Goal: Task Accomplishment & Management: Manage account settings

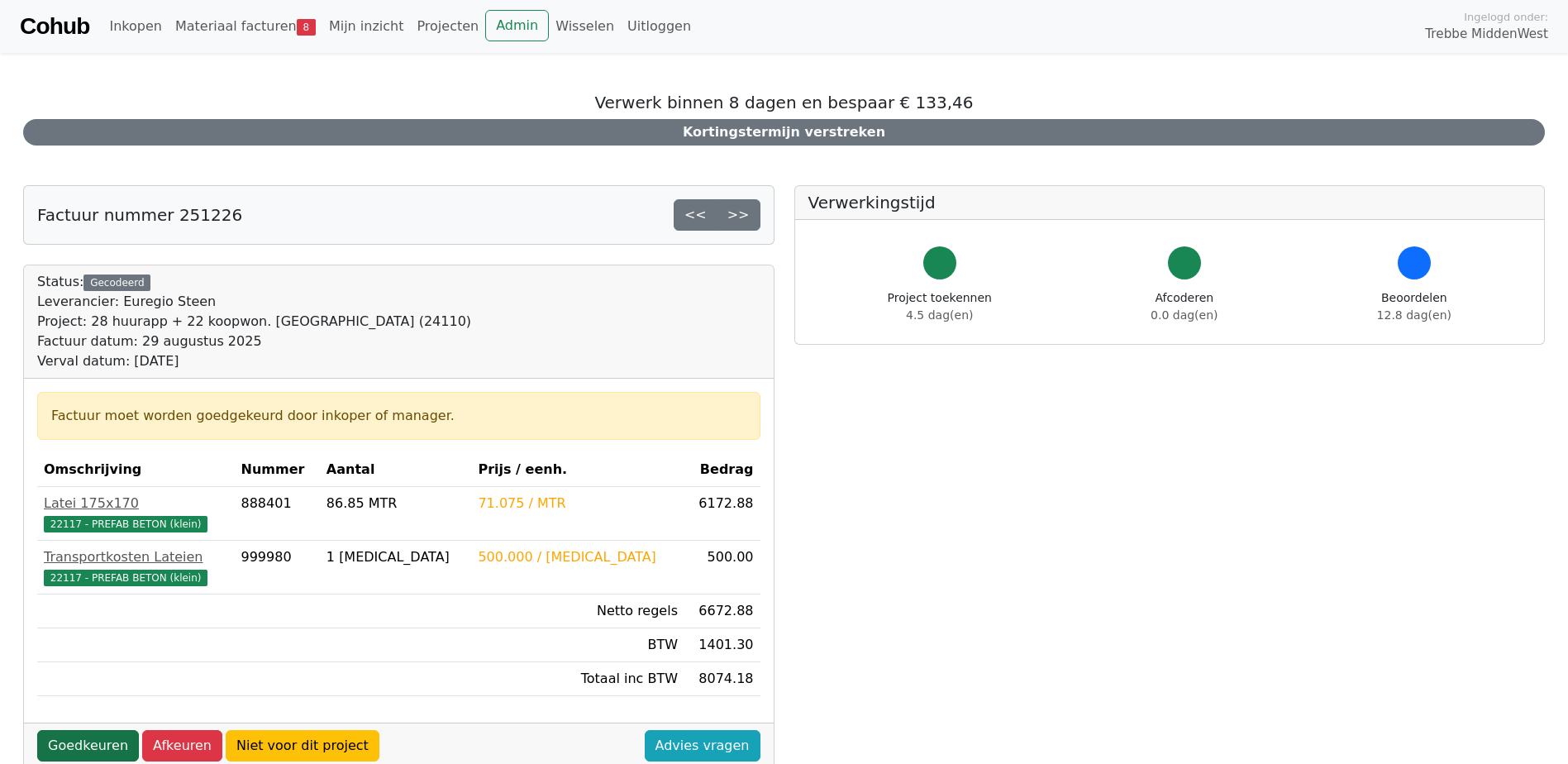
click at [108, 746] on link "Goedkeuren" at bounding box center [88, 746] width 102 height 31
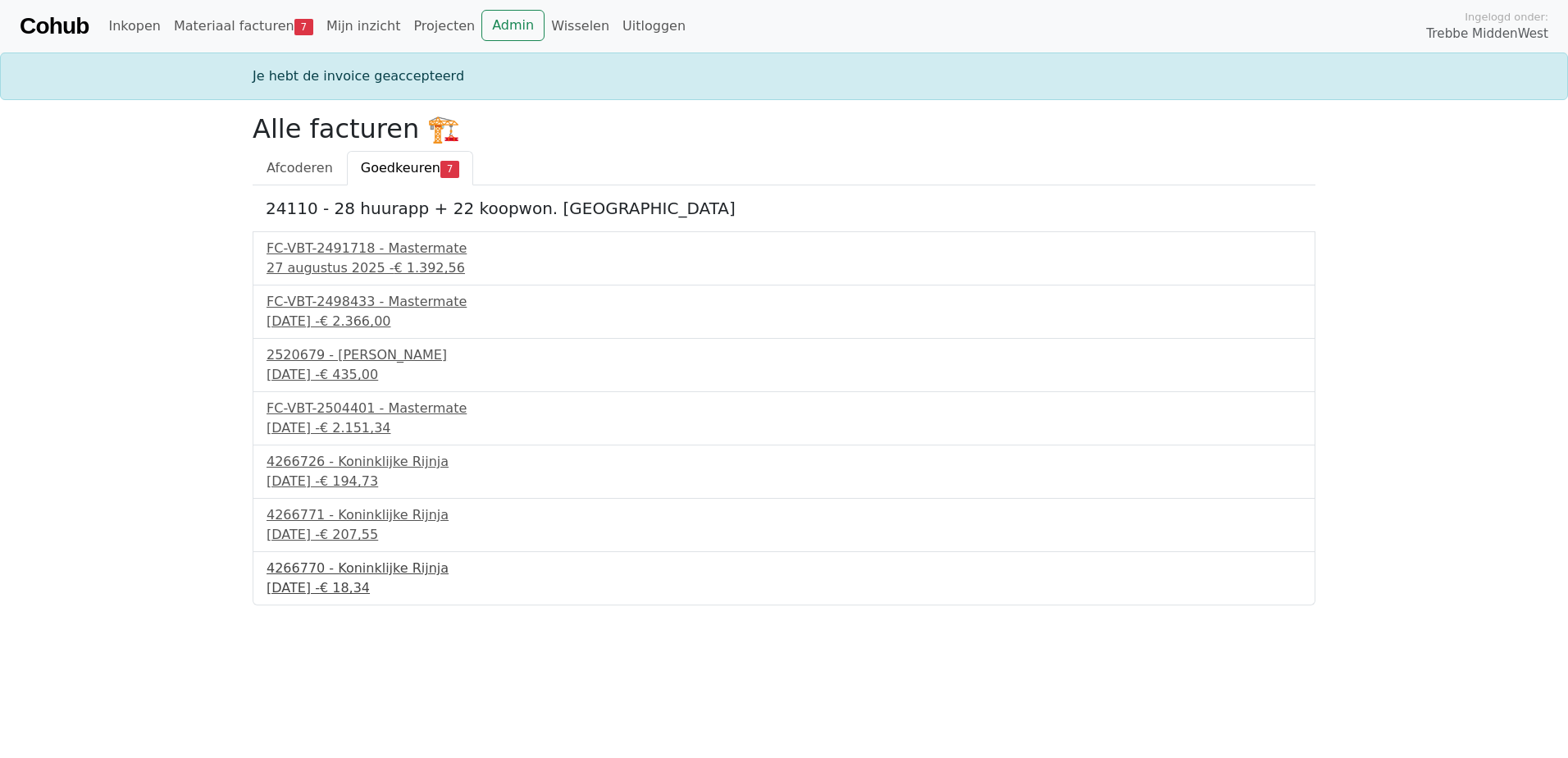
click at [357, 577] on div "4266770 - Koninklijke Rijnja" at bounding box center [784, 568] width 1035 height 19
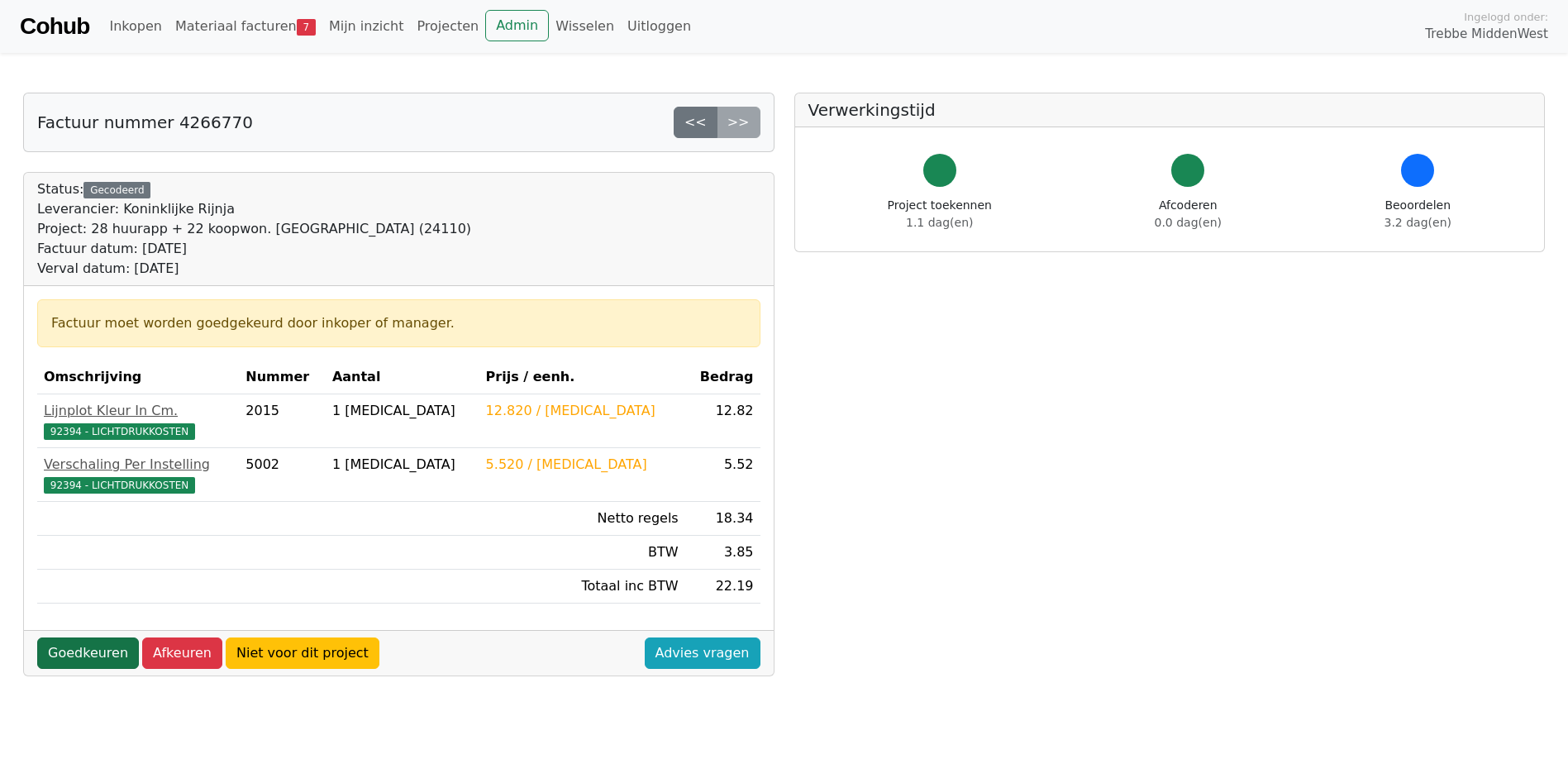
click at [90, 650] on link "Goedkeuren" at bounding box center [88, 653] width 102 height 31
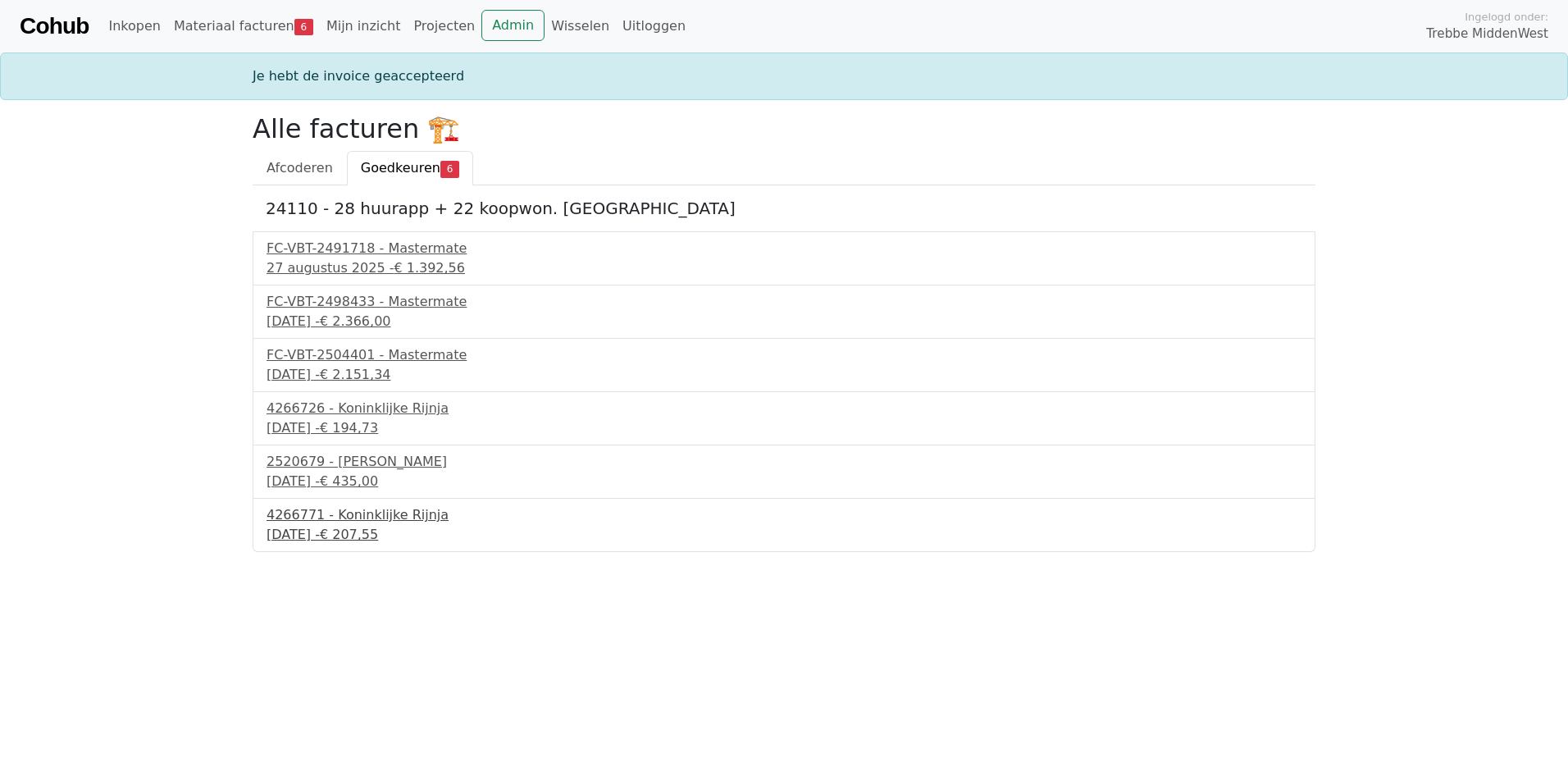
click at [327, 513] on div "4266771 - Koninklijke Rijnja" at bounding box center [784, 515] width 1035 height 19
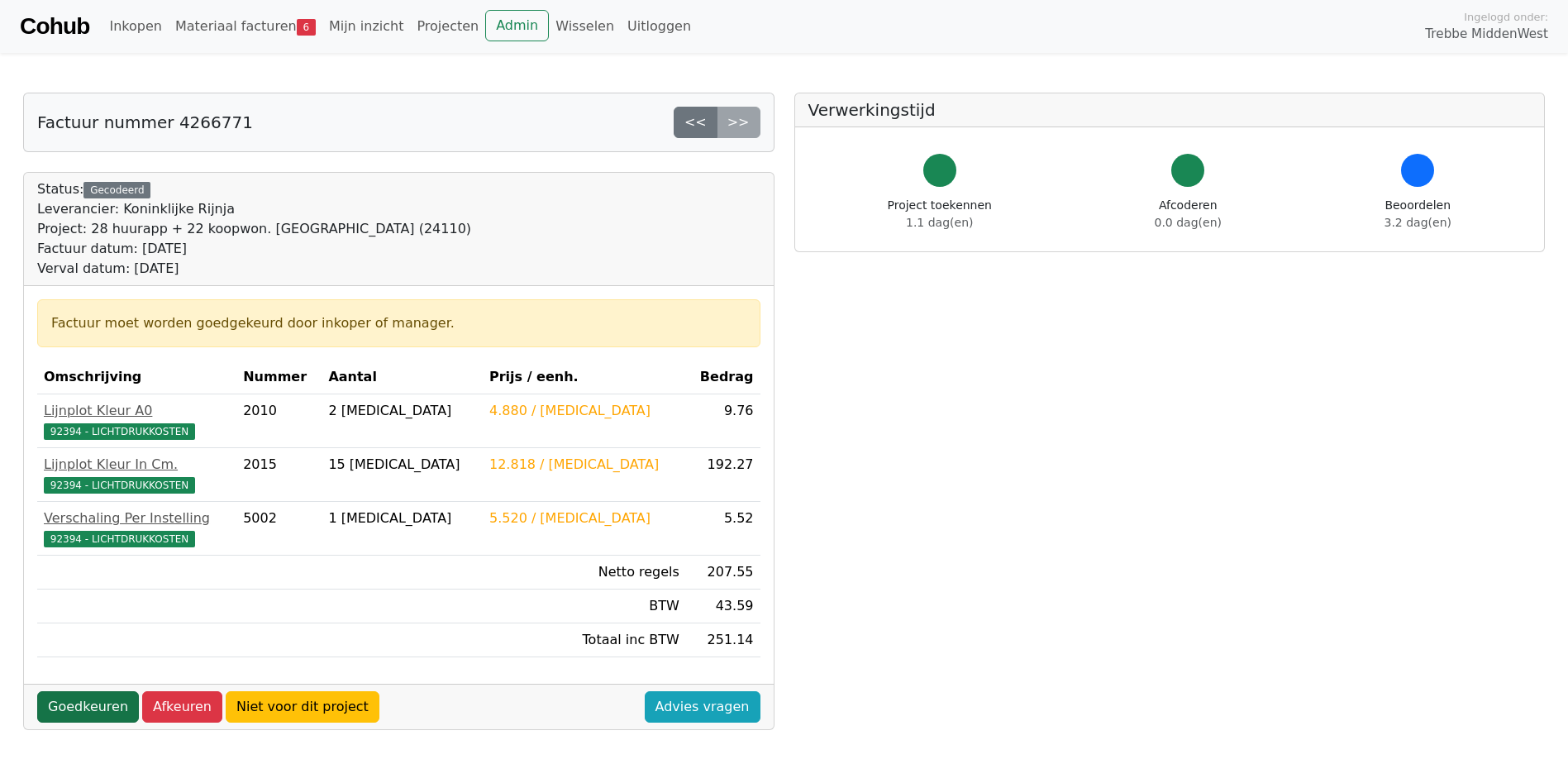
click at [76, 699] on link "Goedkeuren" at bounding box center [88, 707] width 102 height 31
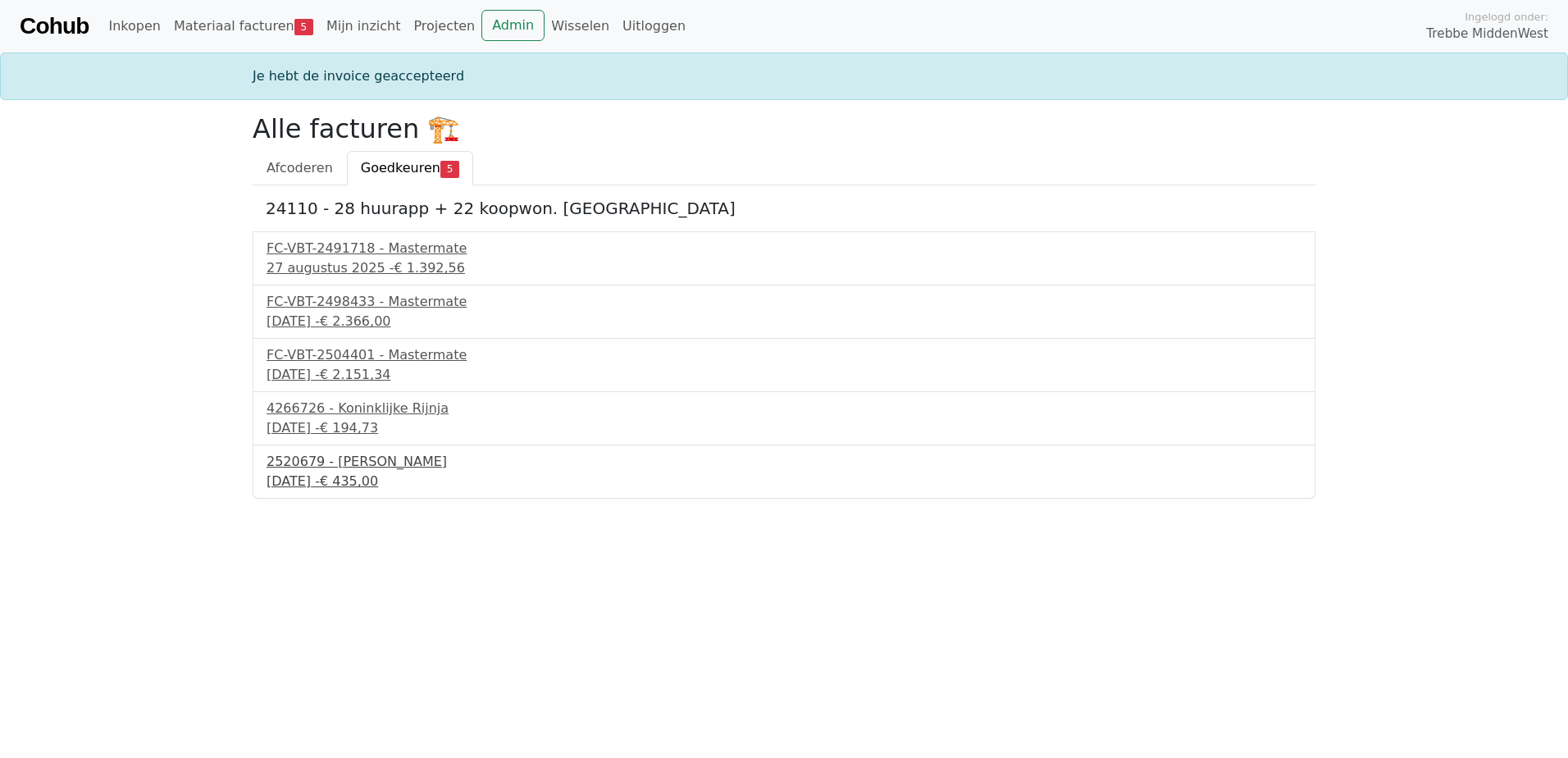
click at [356, 464] on div "2520679 - Van Dalen" at bounding box center [784, 462] width 1035 height 19
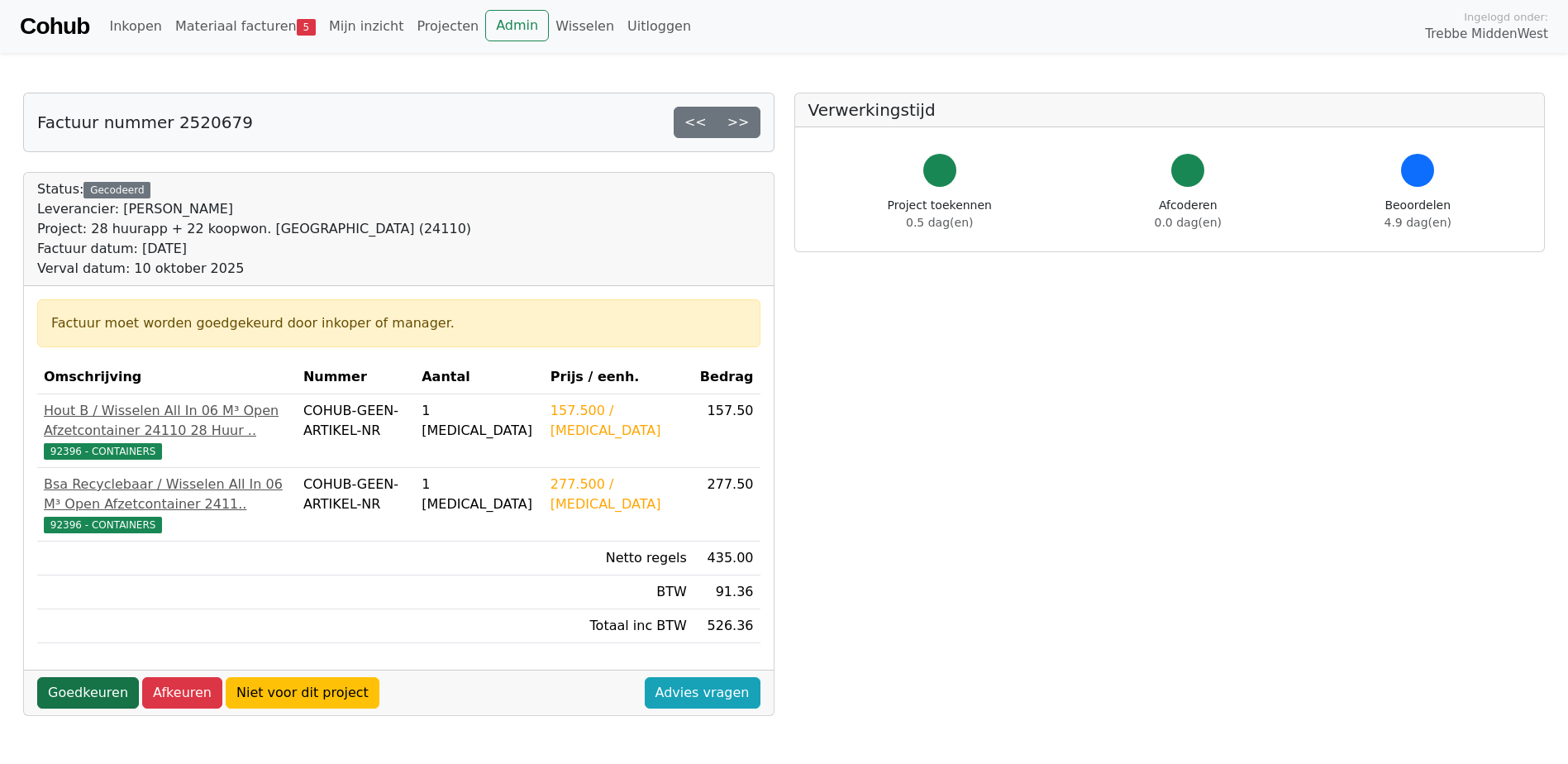
click at [99, 707] on link "Goedkeuren" at bounding box center [88, 693] width 102 height 31
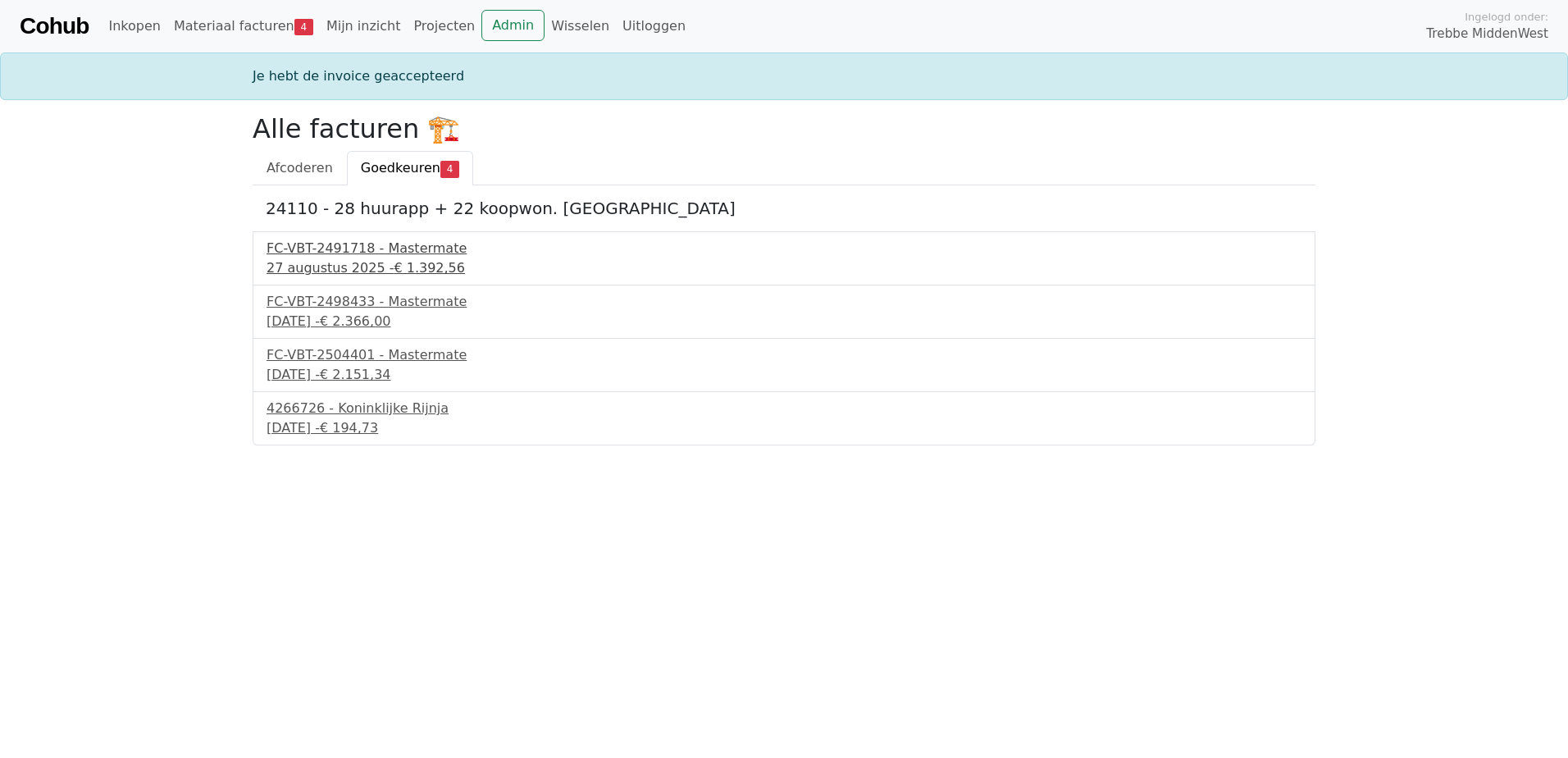
click at [345, 252] on div "FC-VBT-2491718 - Mastermate" at bounding box center [784, 248] width 1035 height 19
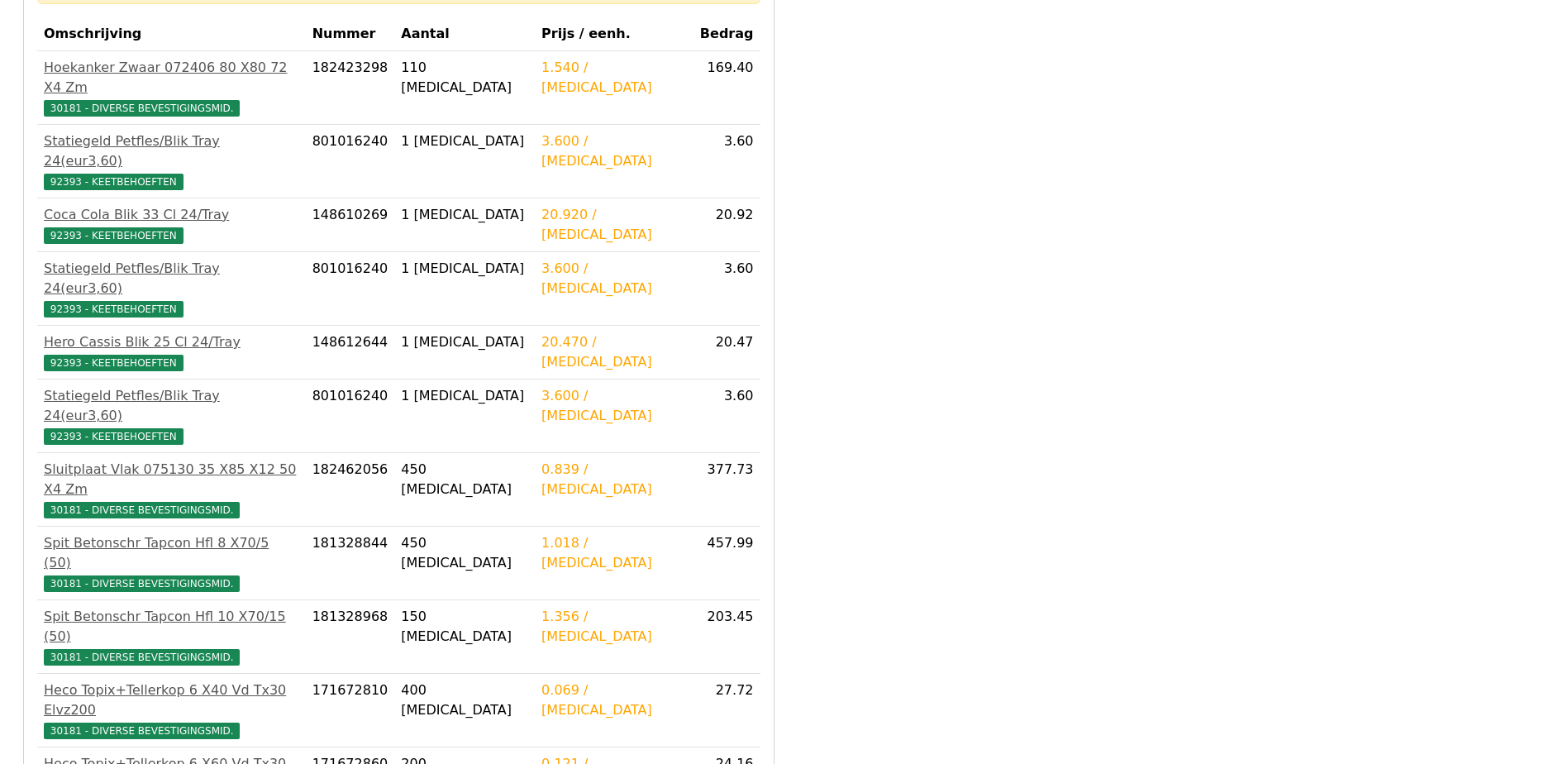
scroll to position [598, 0]
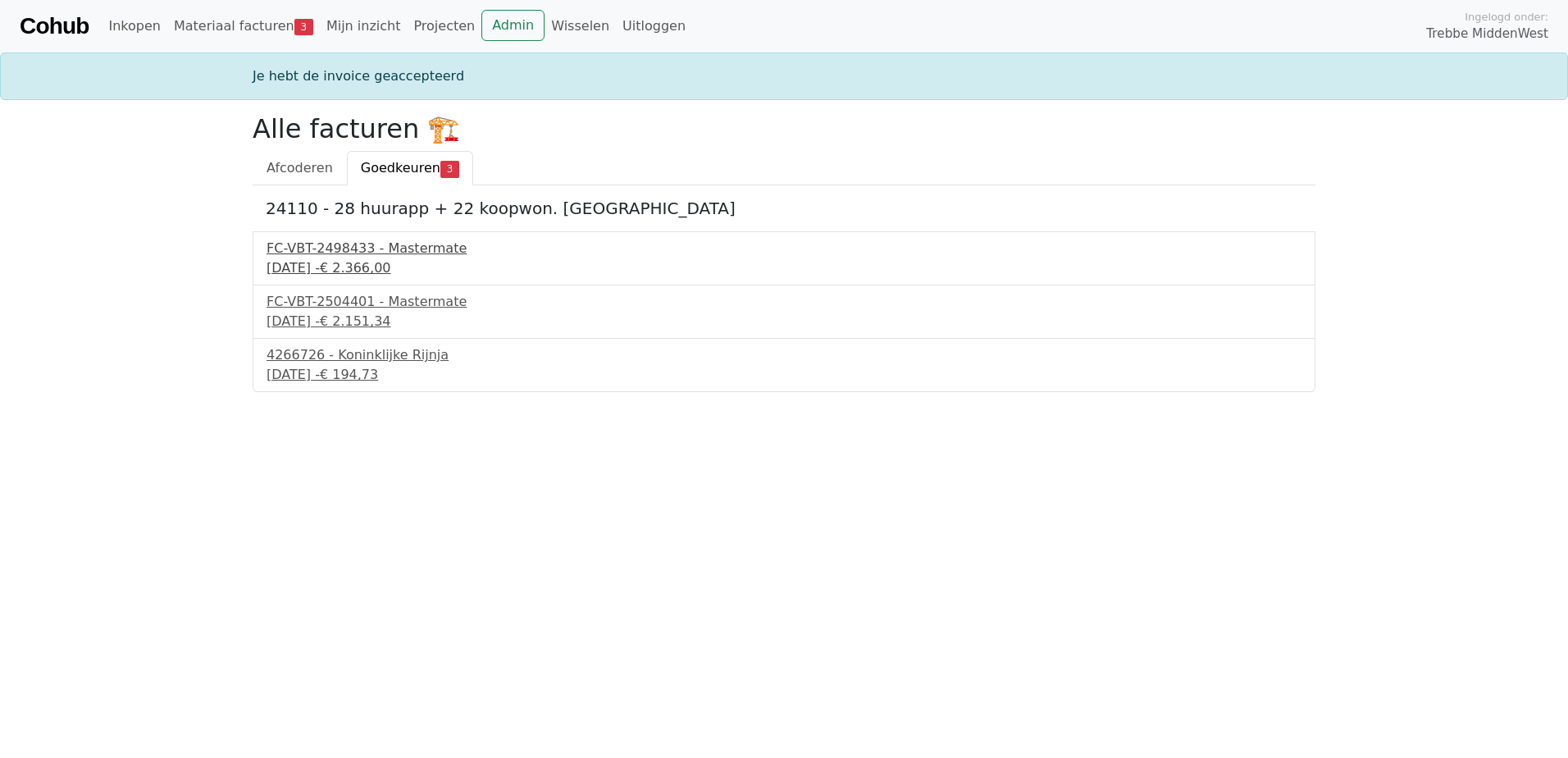
click at [393, 249] on div "FC-VBT-2498433 - Mastermate" at bounding box center [784, 248] width 1035 height 19
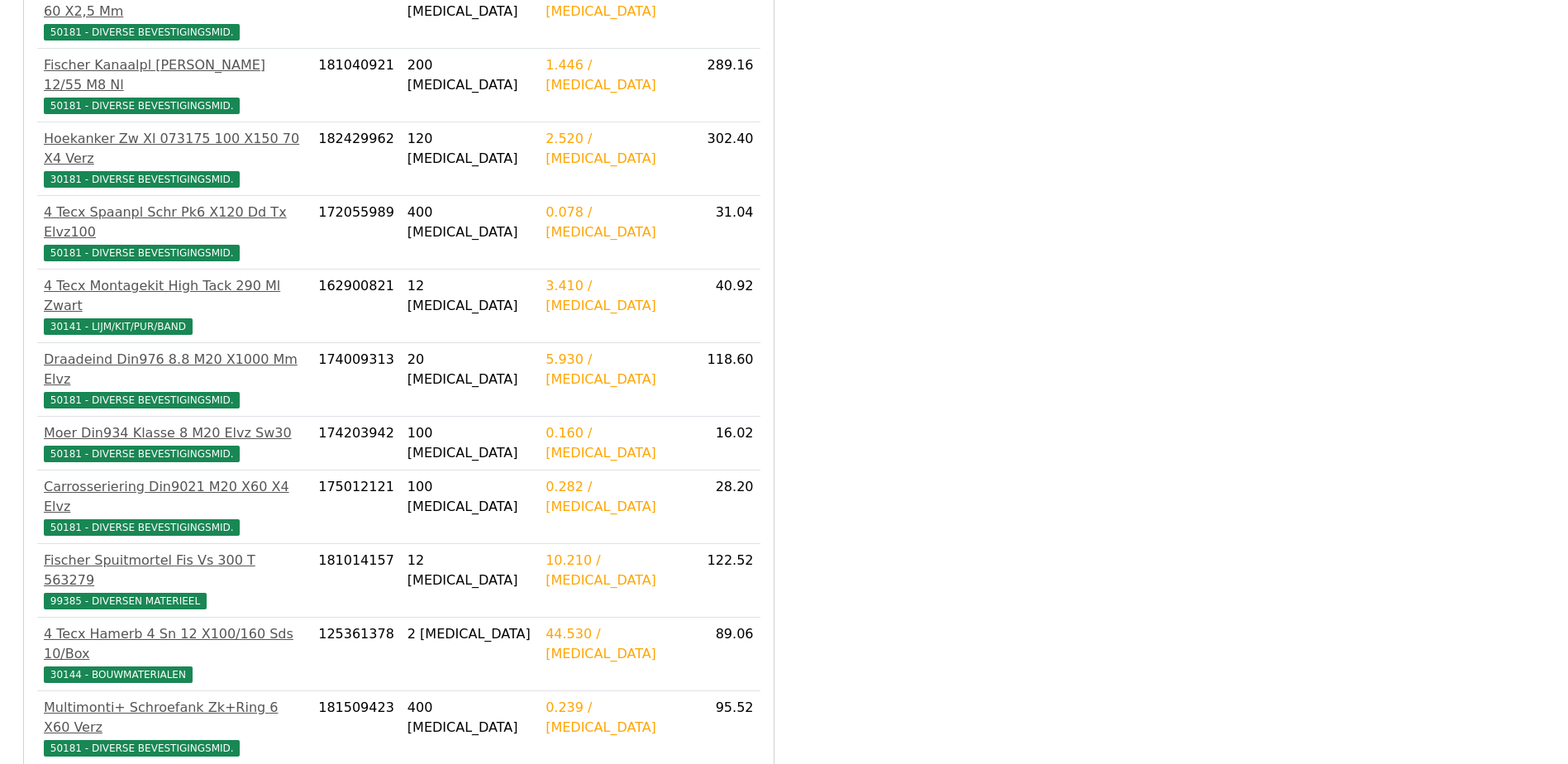
scroll to position [827, 0]
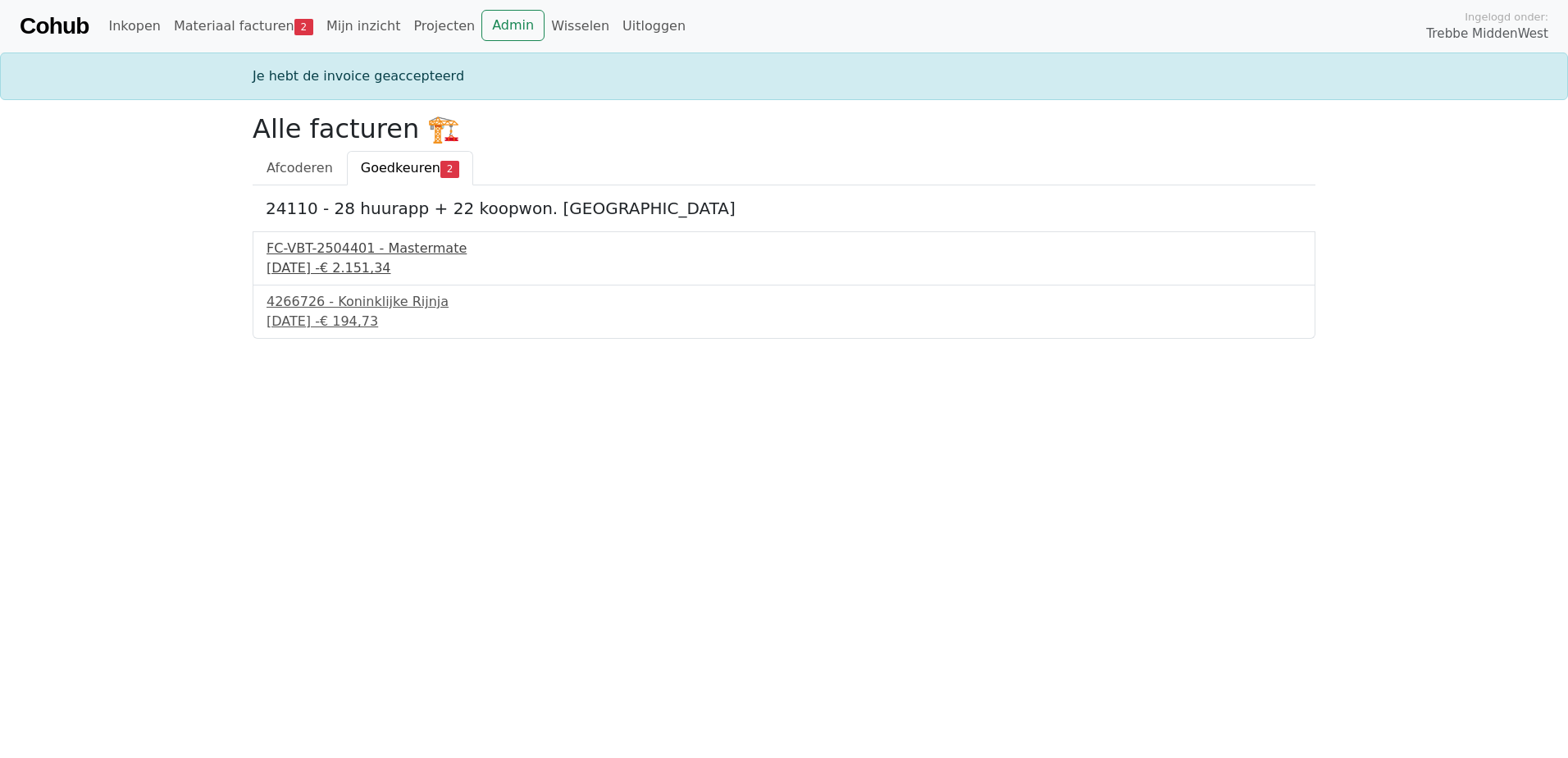
click at [387, 259] on div "[DATE] - € 2.151,34" at bounding box center [784, 268] width 1035 height 19
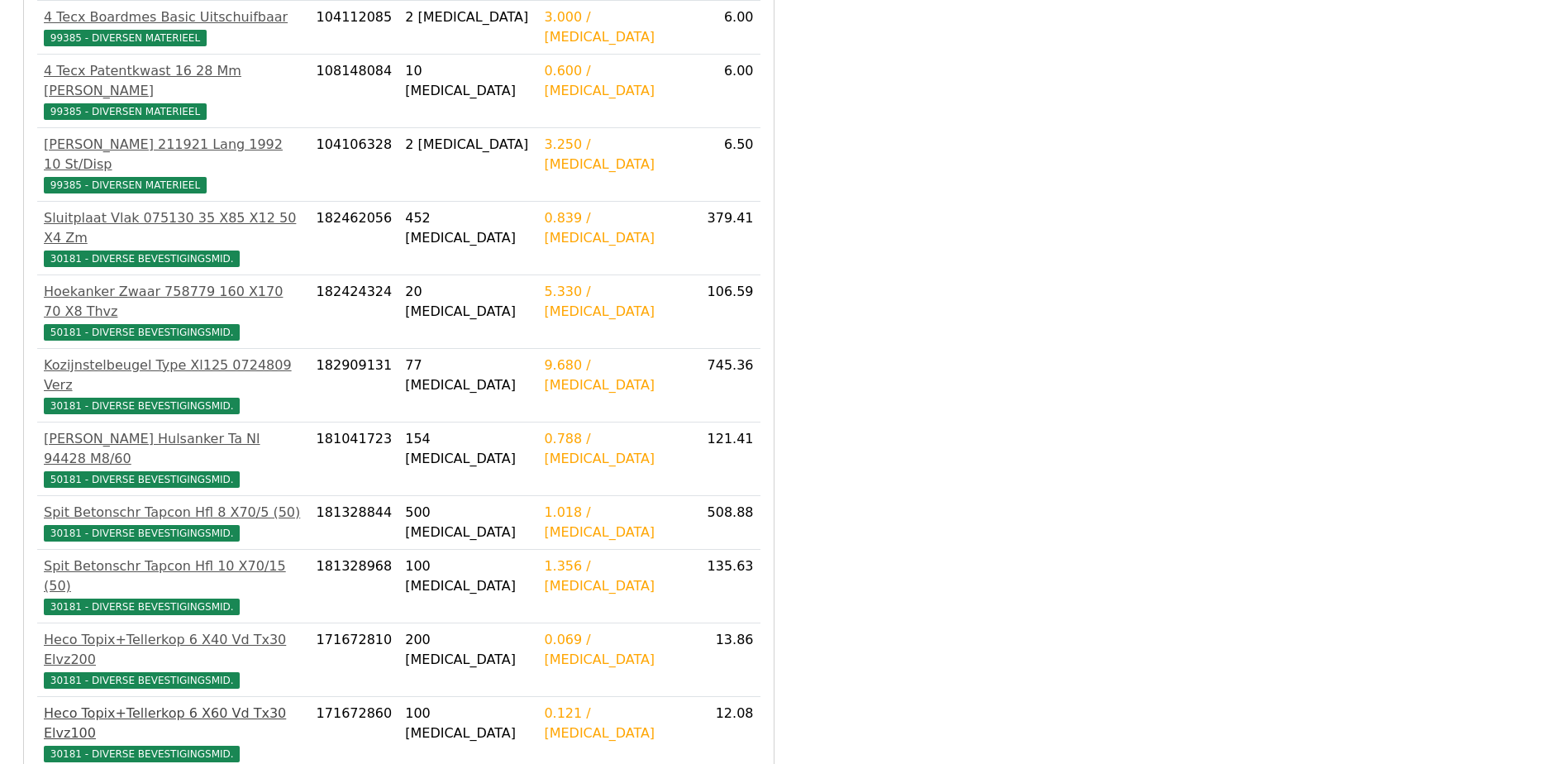
scroll to position [543, 0]
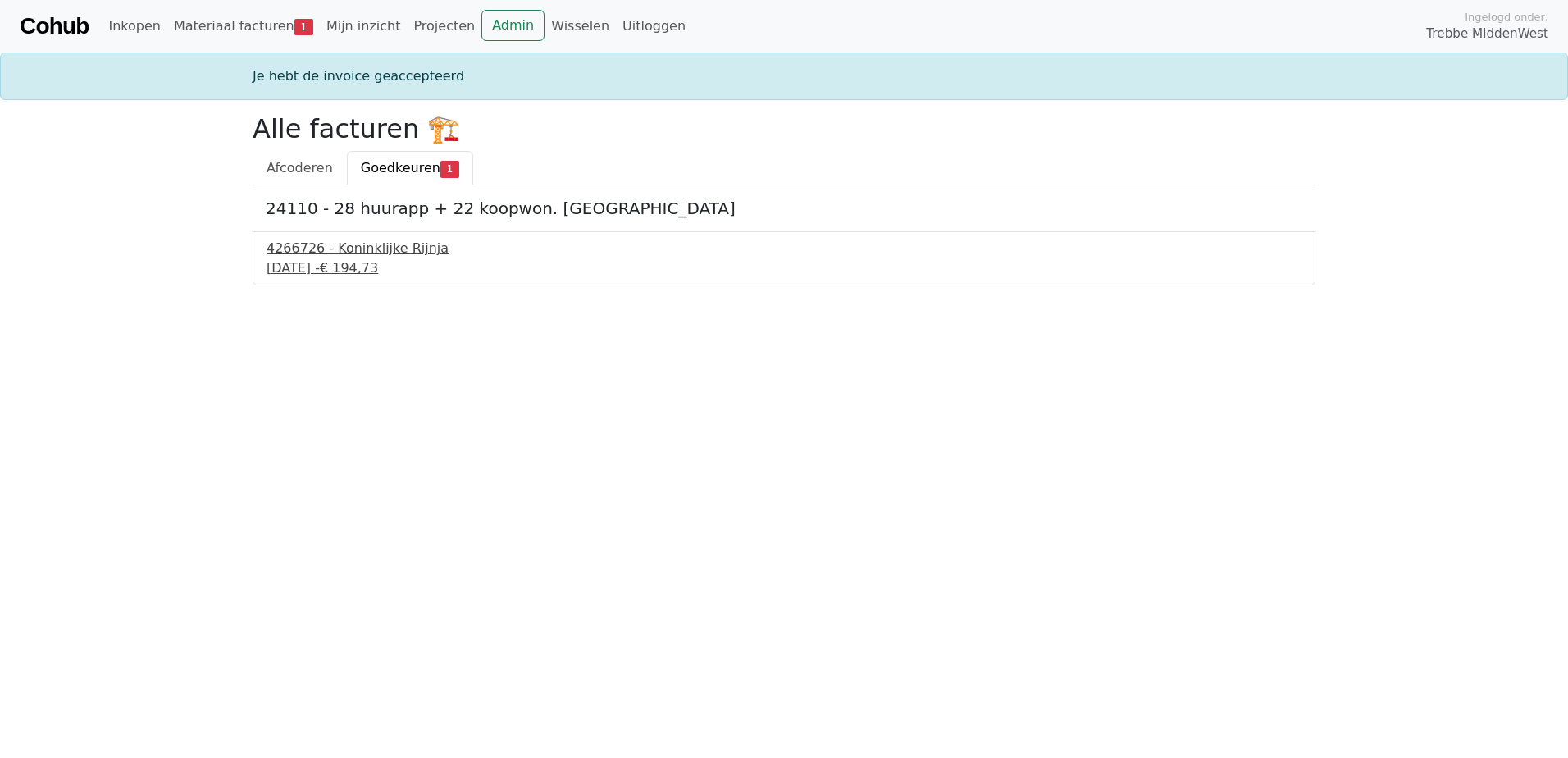
click at [350, 256] on div "4266726 - Koninklijke Rijnja" at bounding box center [784, 248] width 1035 height 19
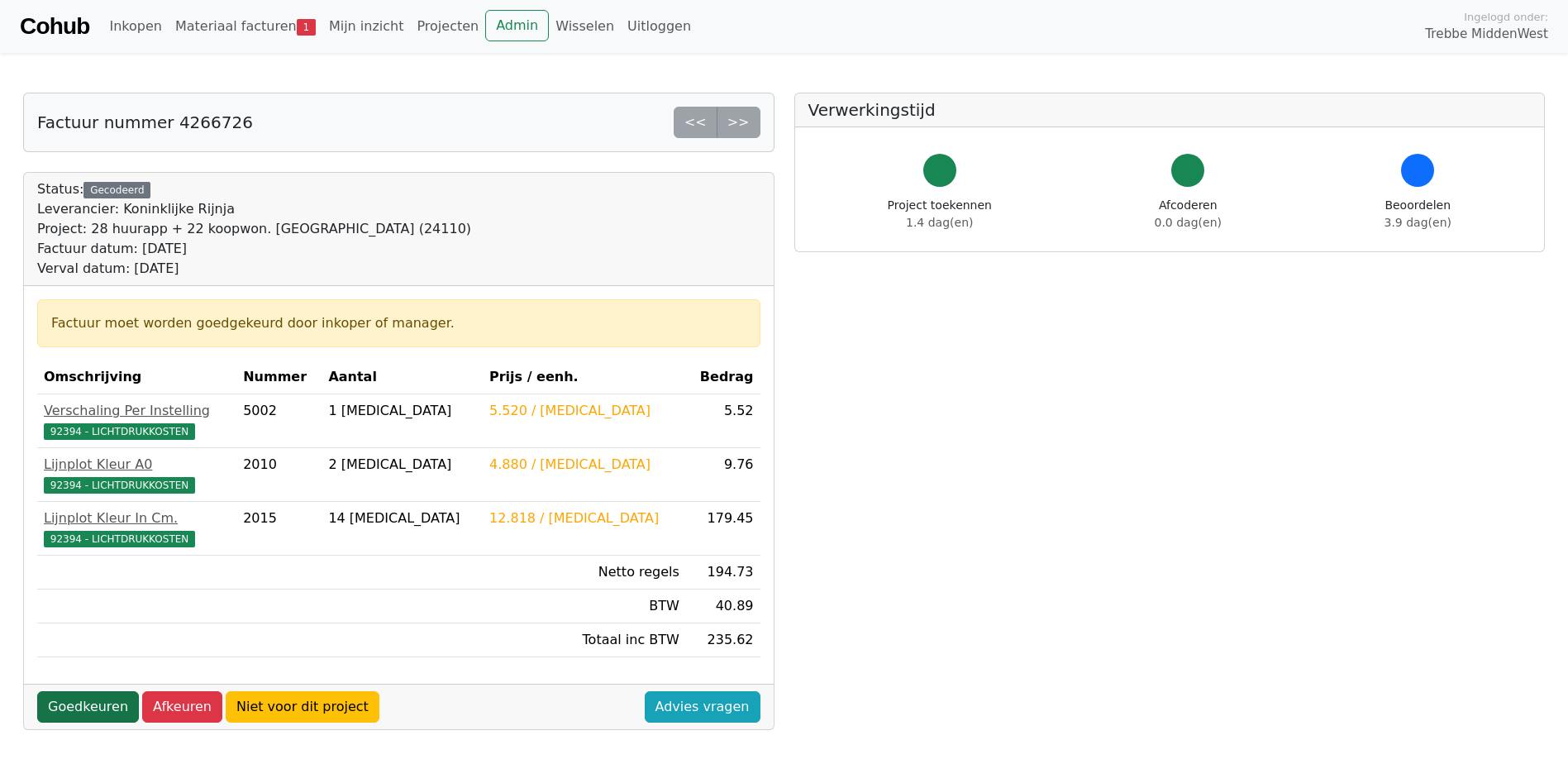
click at [77, 706] on link "Goedkeuren" at bounding box center [88, 707] width 102 height 31
